Goal: Use online tool/utility: Utilize a website feature to perform a specific function

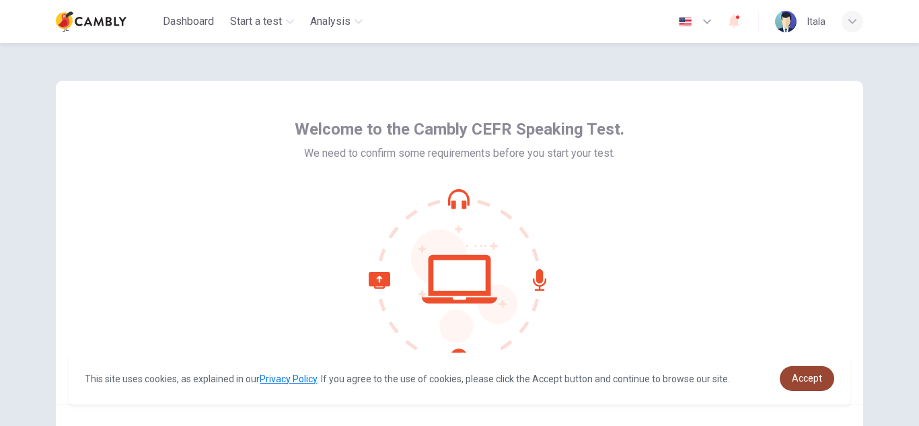
click at [814, 375] on span "Accept" at bounding box center [807, 378] width 30 height 11
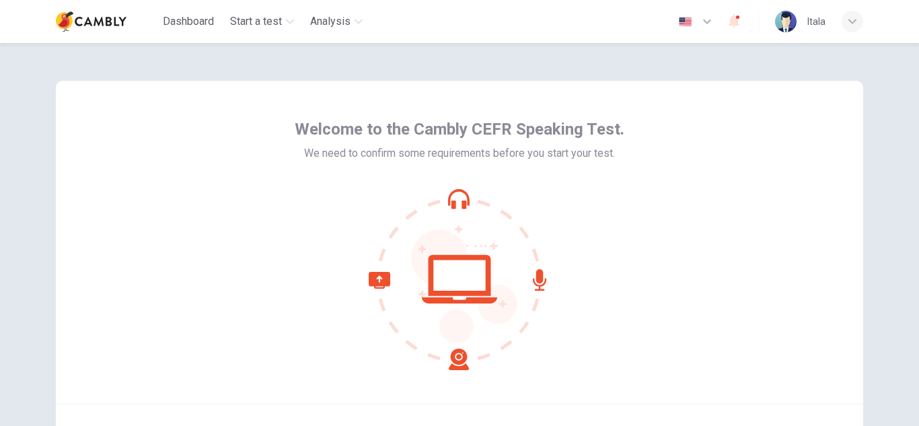
scroll to position [67, 0]
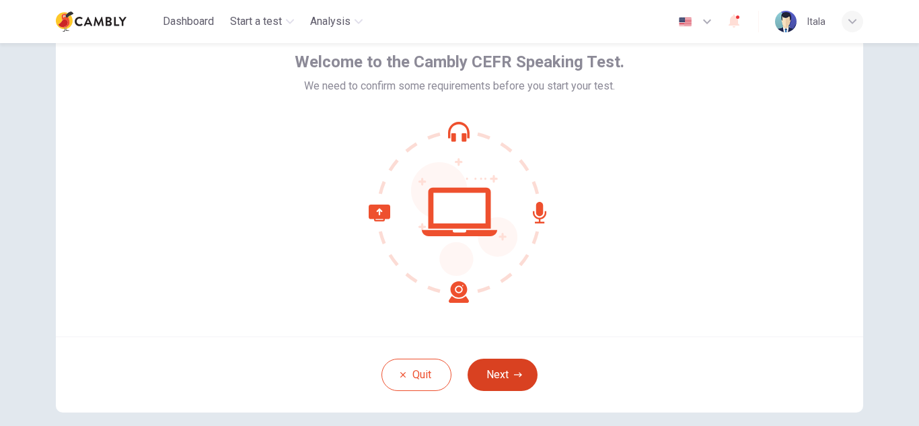
click at [497, 367] on button "Next" at bounding box center [502, 374] width 70 height 32
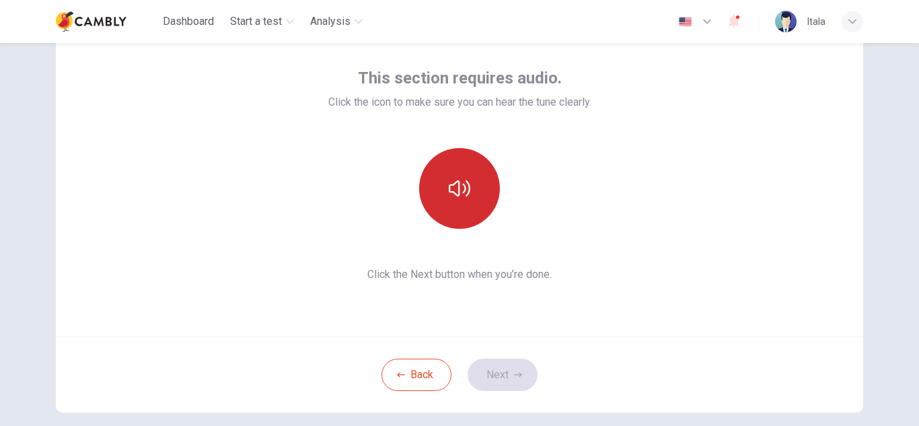
click at [437, 178] on button "button" at bounding box center [459, 188] width 81 height 81
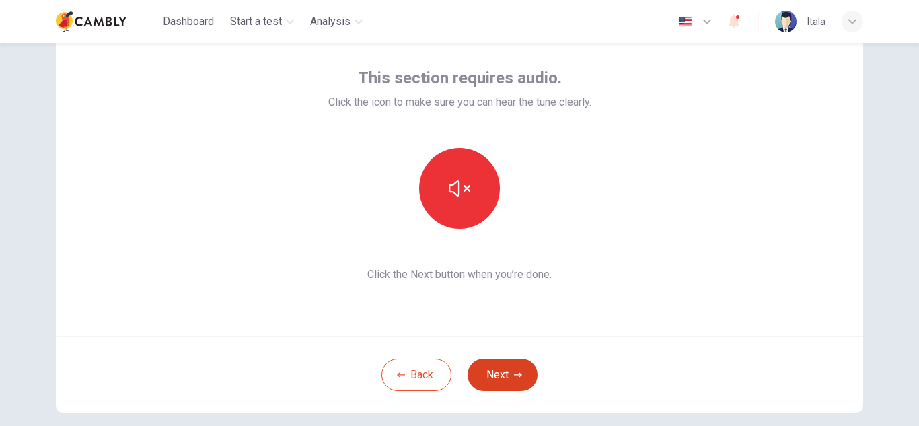
click at [514, 371] on icon "button" at bounding box center [518, 375] width 8 height 8
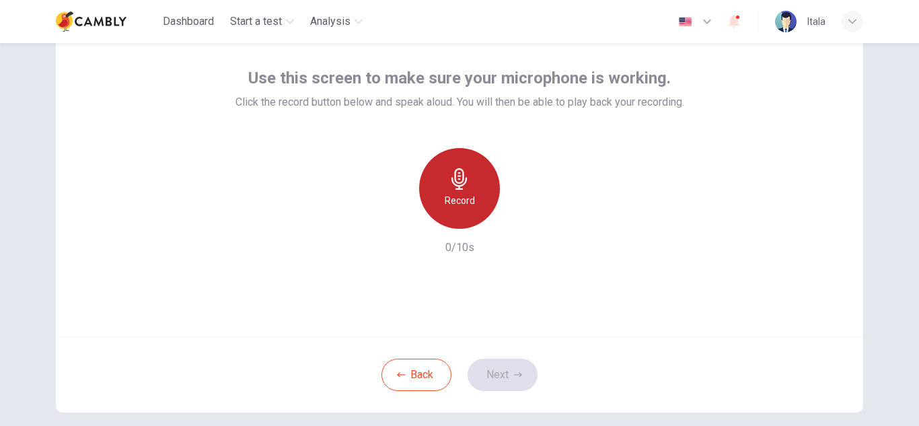
click at [463, 209] on div "Record" at bounding box center [459, 188] width 81 height 81
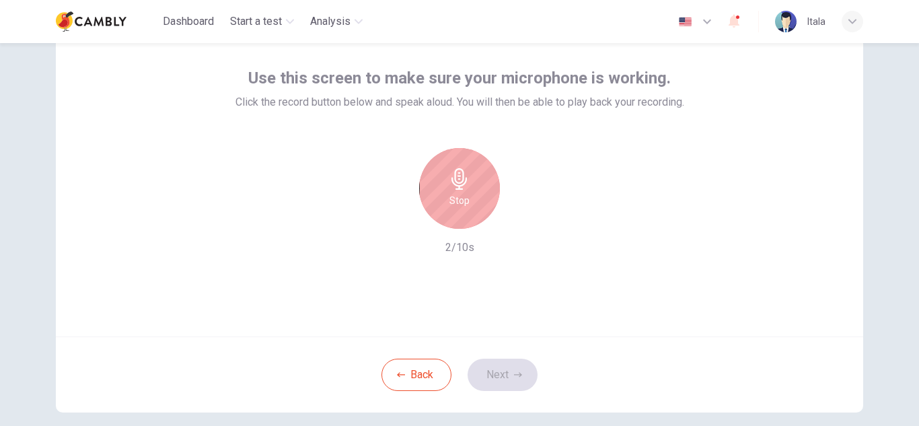
click at [457, 182] on icon "button" at bounding box center [458, 179] width 15 height 22
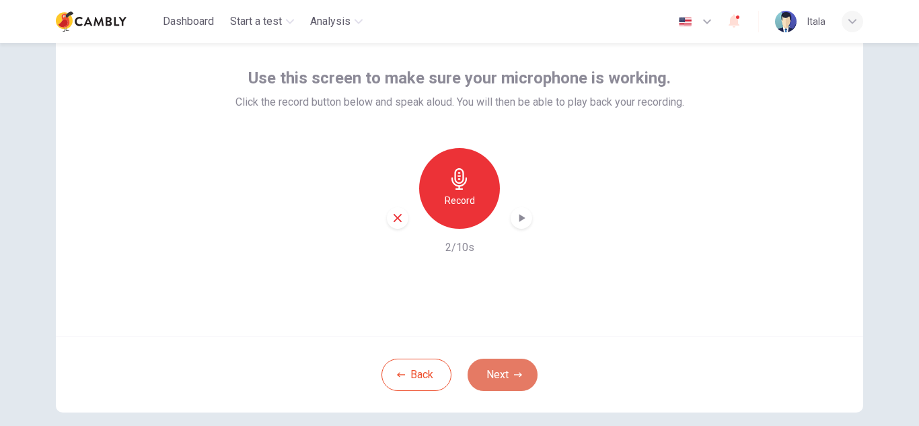
click at [502, 377] on button "Next" at bounding box center [502, 374] width 70 height 32
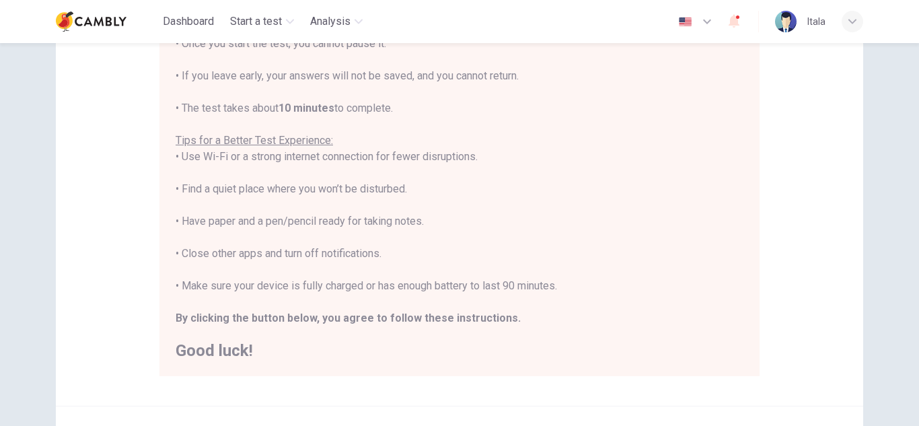
scroll to position [202, 0]
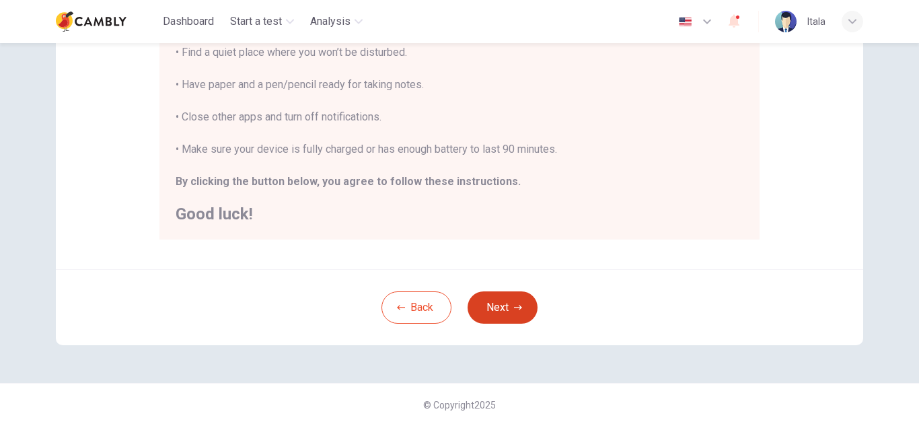
click at [514, 311] on icon "button" at bounding box center [518, 307] width 8 height 8
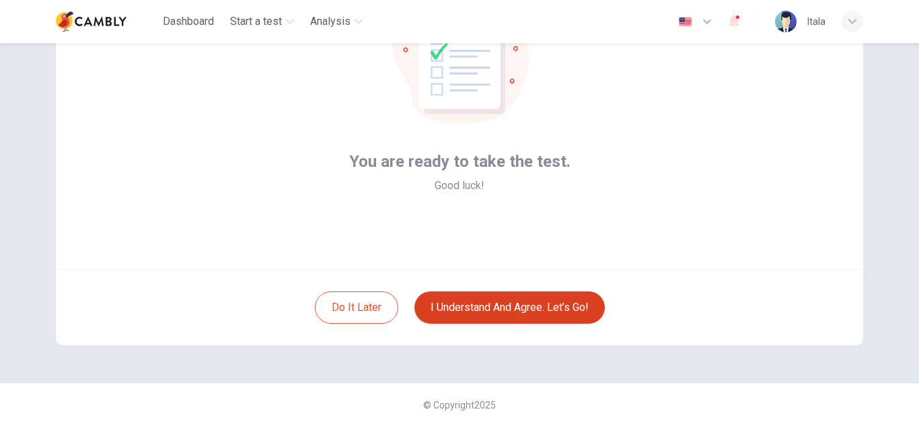
scroll to position [135, 0]
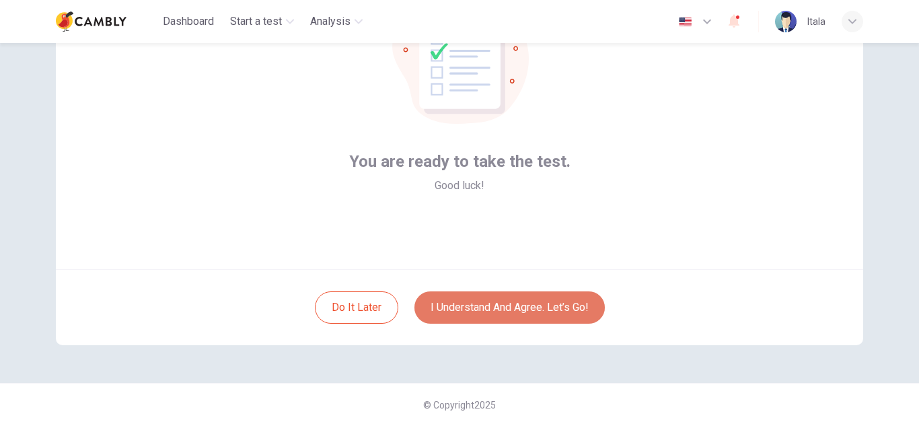
click at [484, 316] on button "I understand and agree. Let’s go!" at bounding box center [509, 307] width 190 height 32
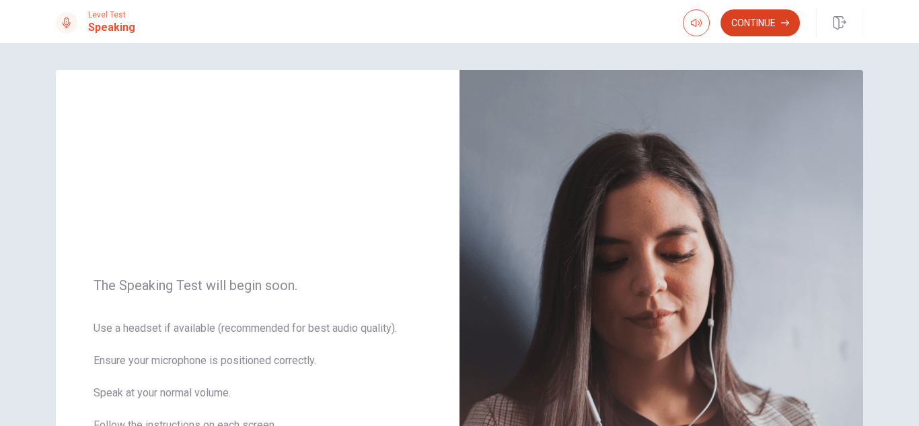
click at [768, 24] on button "Continue" at bounding box center [759, 22] width 79 height 27
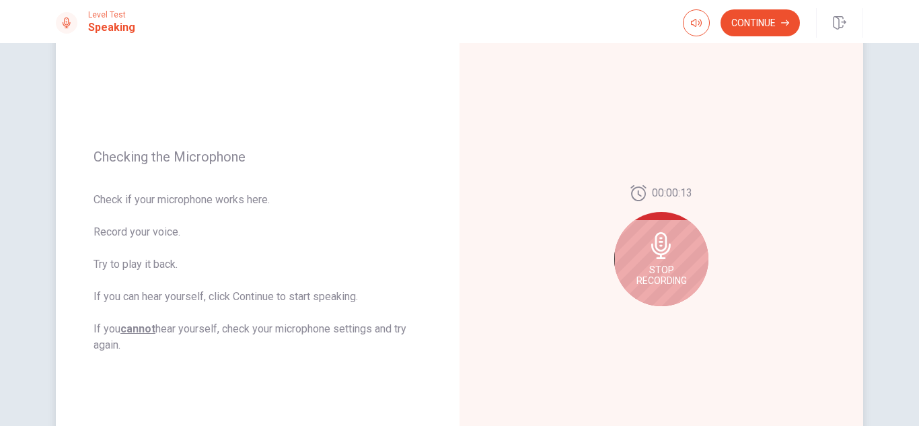
scroll to position [202, 0]
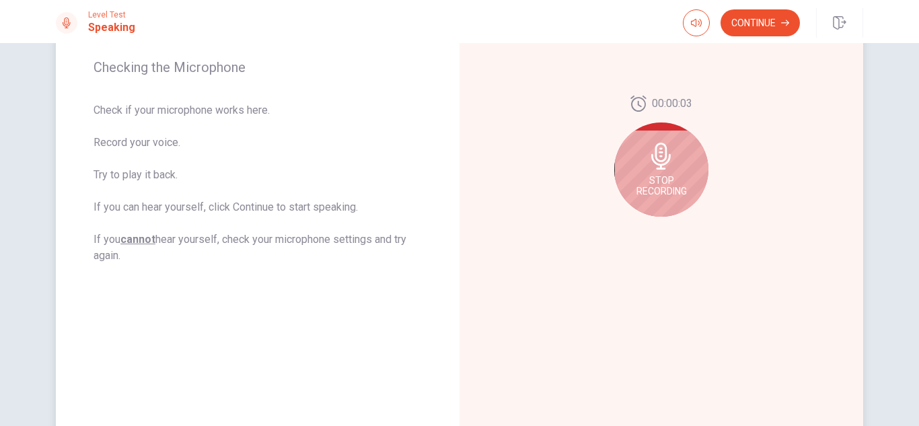
click at [652, 170] on div "Stop Recording" at bounding box center [661, 169] width 94 height 94
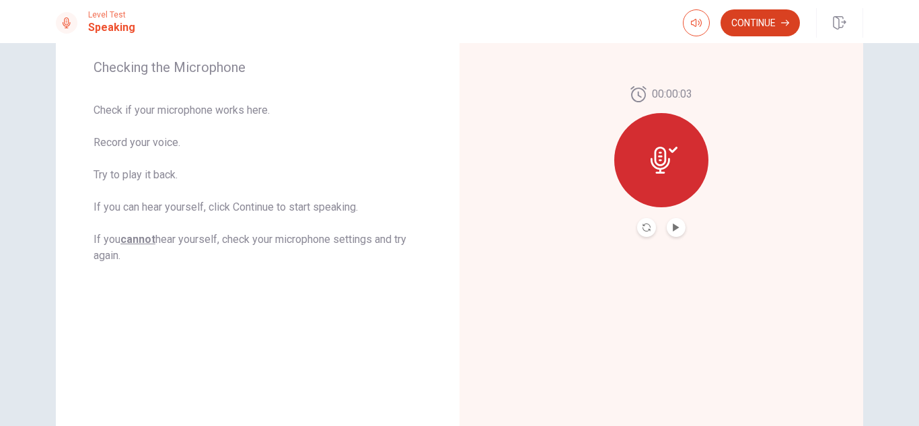
click at [758, 34] on button "Continue" at bounding box center [759, 22] width 79 height 27
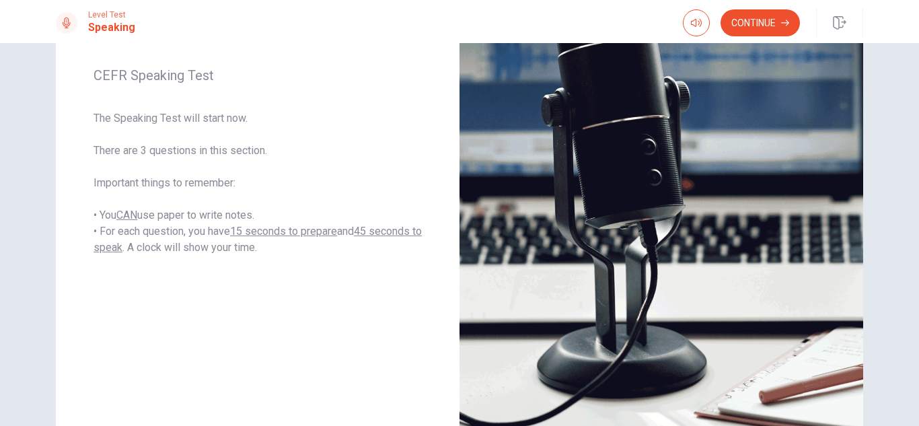
click at [757, 15] on button "Continue" at bounding box center [759, 22] width 79 height 27
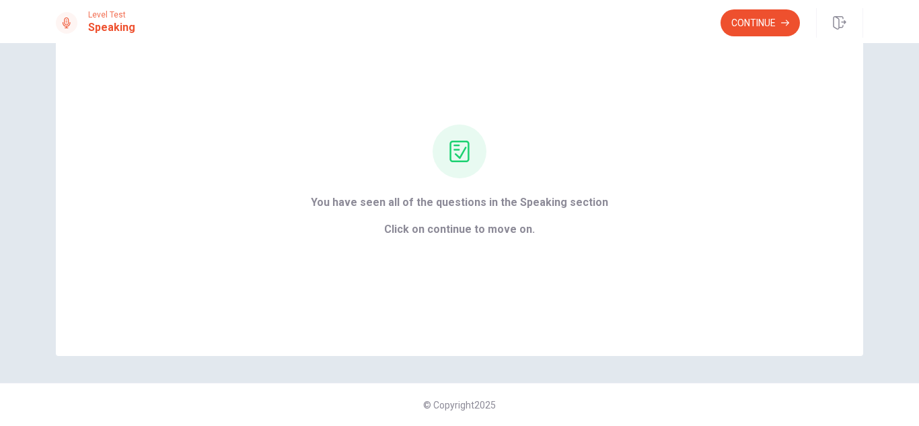
scroll to position [64, 0]
click at [779, 16] on button "Continue" at bounding box center [759, 22] width 79 height 27
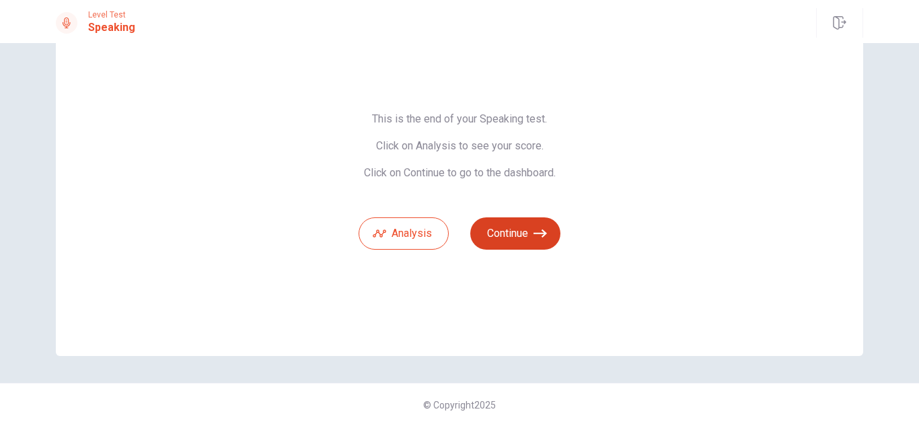
click at [510, 244] on button "Continue" at bounding box center [515, 233] width 90 height 32
